Goal: Task Accomplishment & Management: Use online tool/utility

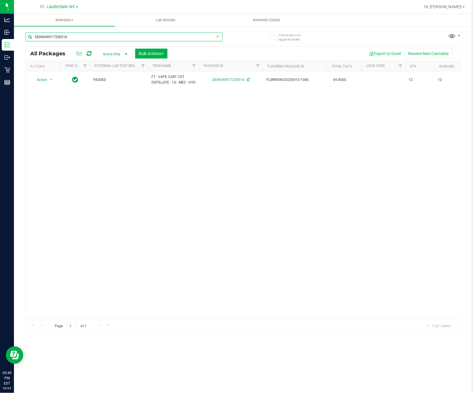
click at [123, 40] on input "2839049517328316" at bounding box center [124, 37] width 197 height 9
click at [123, 39] on input "2839049517328316" at bounding box center [124, 37] width 197 height 9
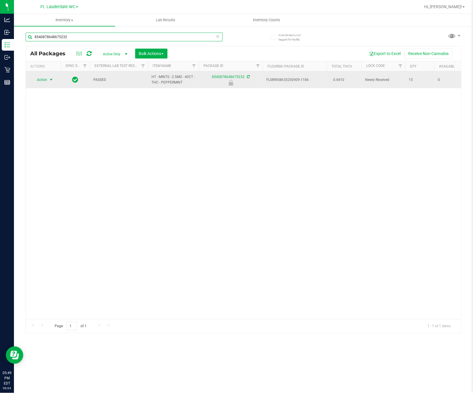
type input "8540878648675232"
click at [45, 79] on span "Action" at bounding box center [40, 80] width 16 height 8
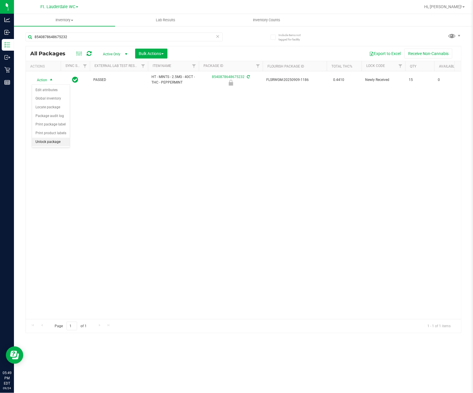
click at [54, 143] on li "Unlock package" at bounding box center [51, 142] width 38 height 9
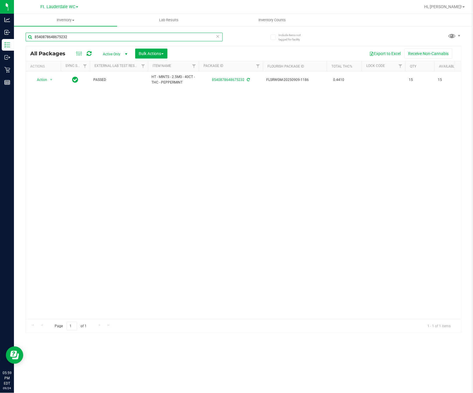
click at [87, 38] on input "8540878648675232" at bounding box center [124, 37] width 197 height 9
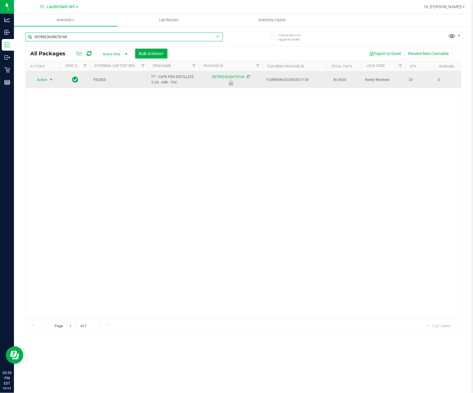
type input "0578923630670166"
click at [48, 84] on span "select" at bounding box center [51, 80] width 7 height 8
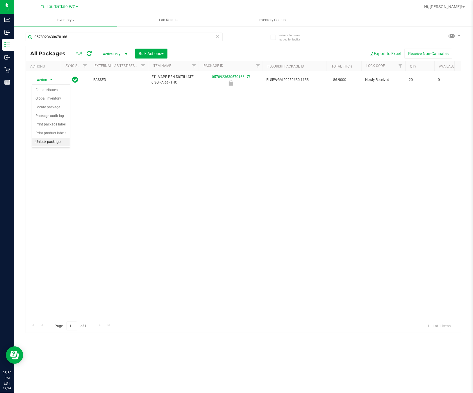
click at [57, 146] on li "Unlock package" at bounding box center [51, 142] width 38 height 9
